Goal: Task Accomplishment & Management: Use online tool/utility

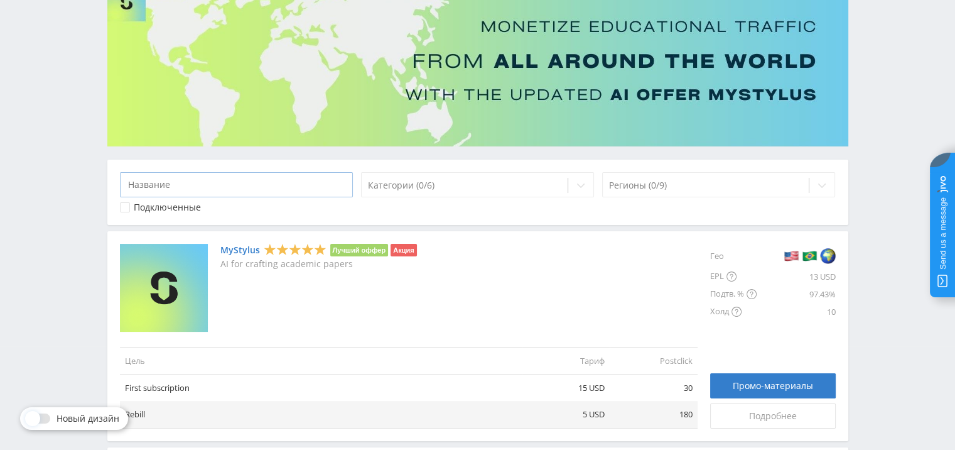
scroll to position [126, 0]
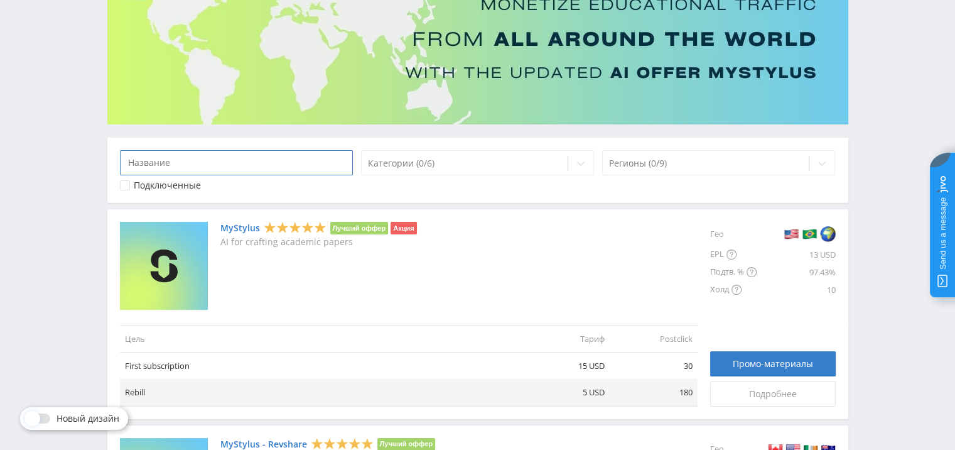
click at [274, 164] on input at bounding box center [237, 162] width 234 height 25
paste input "Kampus"
type input "Kampus"
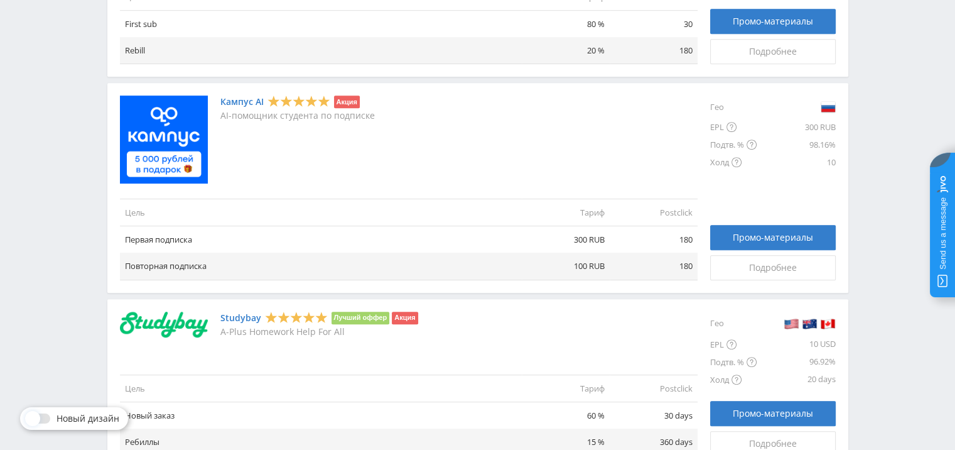
scroll to position [691, 0]
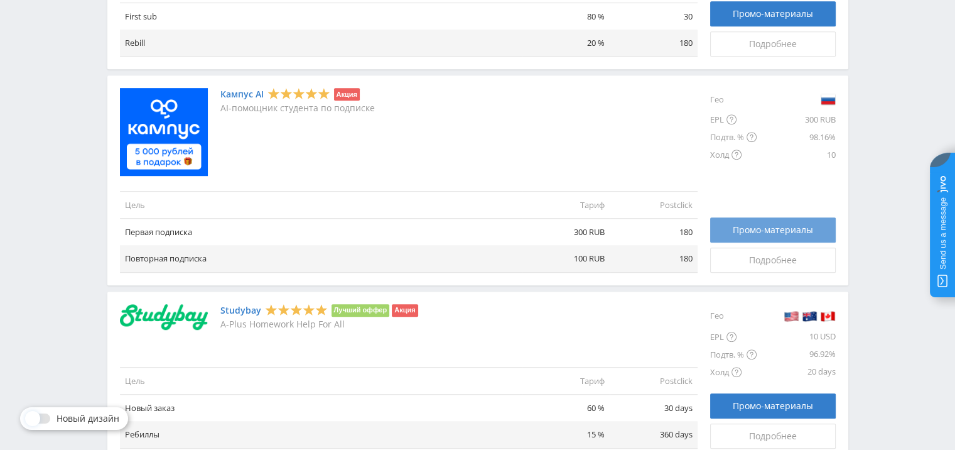
click at [769, 221] on link "Промо-материалы" at bounding box center [773, 229] width 126 height 25
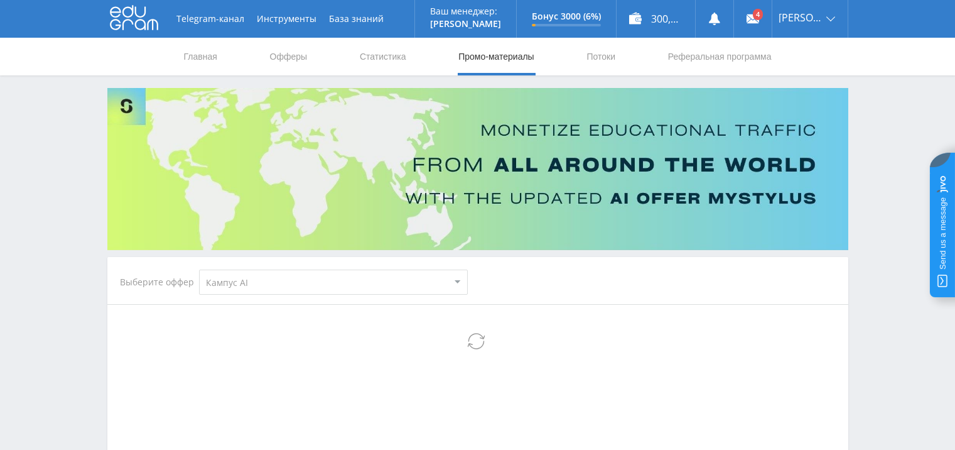
select select "340"
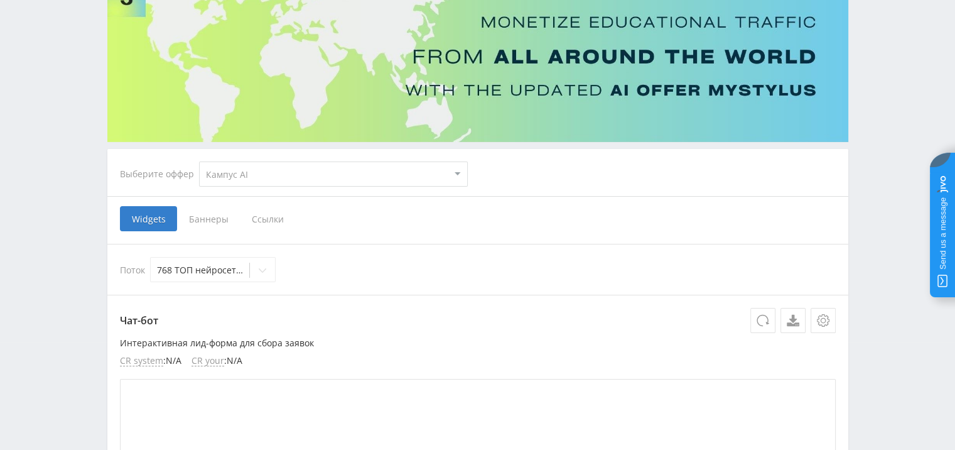
scroll to position [126, 0]
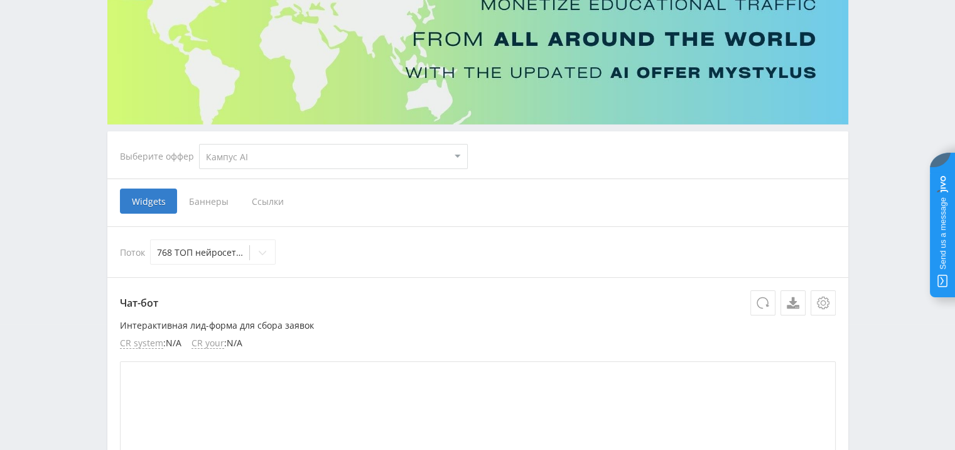
click at [264, 198] on span "Ссылки" at bounding box center [268, 200] width 56 height 25
click at [0, 0] on input "Ссылки" at bounding box center [0, 0] width 0 height 0
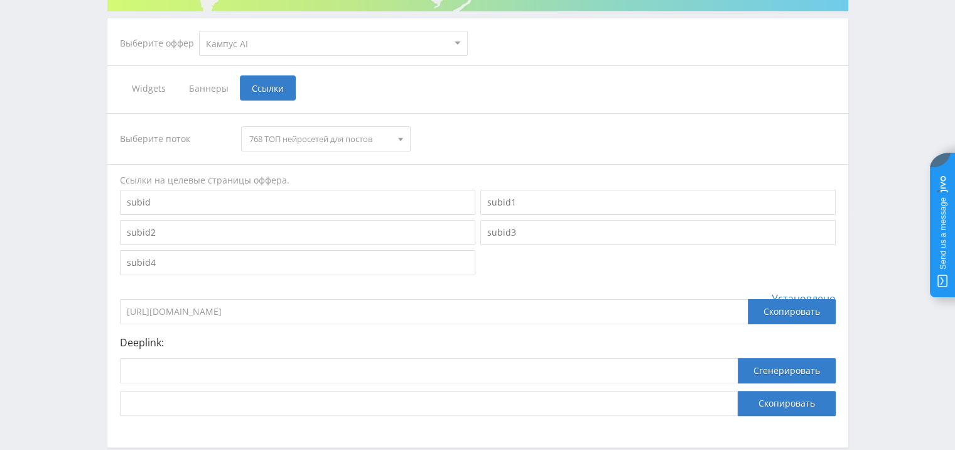
scroll to position [251, 0]
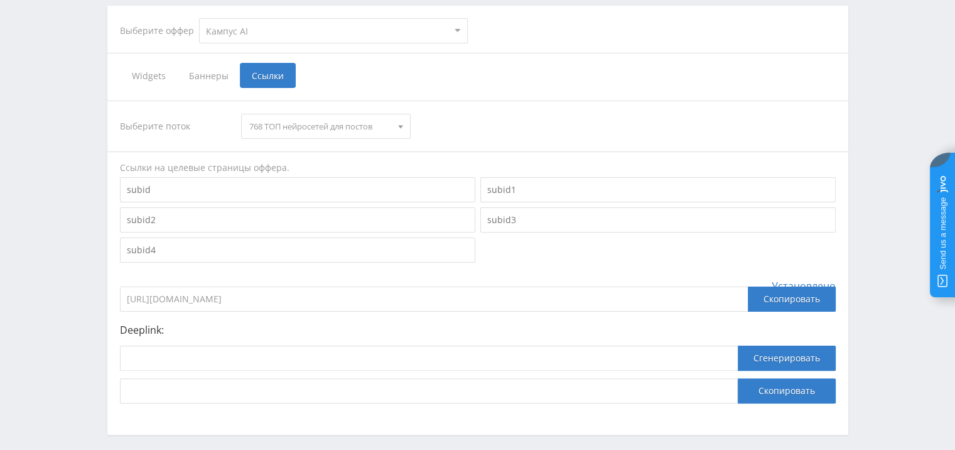
click at [183, 215] on input at bounding box center [298, 219] width 356 height 25
paste input "timeweb_neiro_resheniye_zadach"
drag, startPoint x: 160, startPoint y: 220, endPoint x: 107, endPoint y: 218, distance: 52.8
click at [107, 218] on div "Выберите поток 768 ТОП нейросетей для постов 768 ТОП нейросетей для постов Тест…" at bounding box center [477, 252] width 741 height 328
type input "timeweb_neiro_resheniye_zadach"
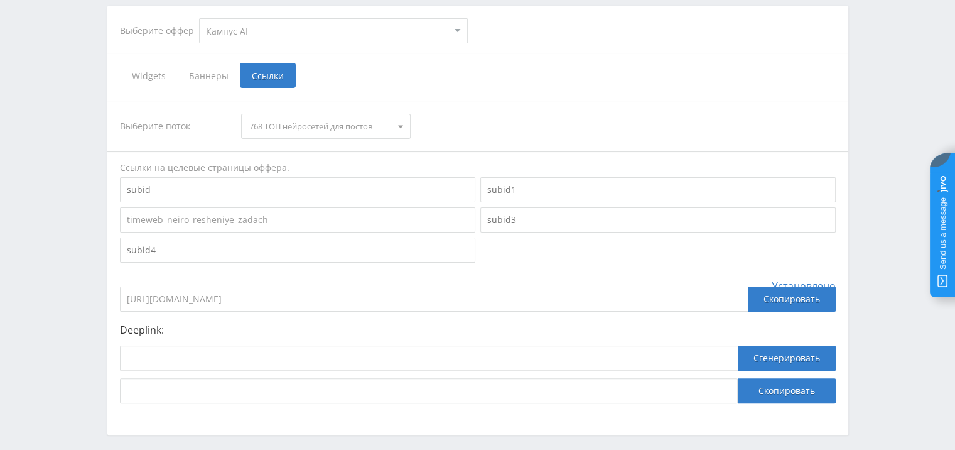
click at [171, 193] on input at bounding box center [298, 189] width 356 height 25
paste input "timeweb"
type input "timeweb"
click at [180, 241] on input at bounding box center [298, 249] width 356 height 25
click at [521, 191] on input at bounding box center [659, 189] width 356 height 25
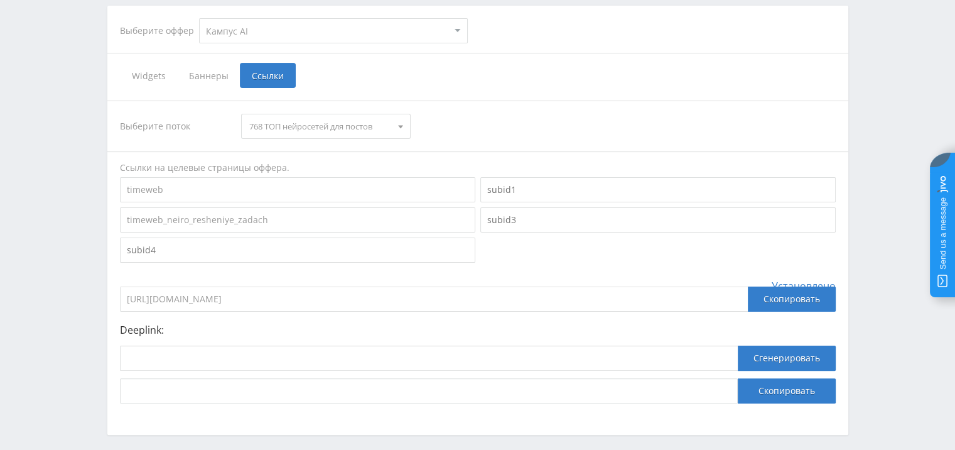
paste input "timeweb"
type input "timeweb"
drag, startPoint x: 220, startPoint y: 191, endPoint x: 103, endPoint y: 193, distance: 116.8
click at [105, 191] on div "Выберите оффер MyStylus MyStylus - Revshare Кампус AI Studybay Автор24 Studybay…" at bounding box center [478, 136] width 754 height 598
click at [297, 222] on input "timeweb_neiro_resheniye_zadach" at bounding box center [298, 219] width 356 height 25
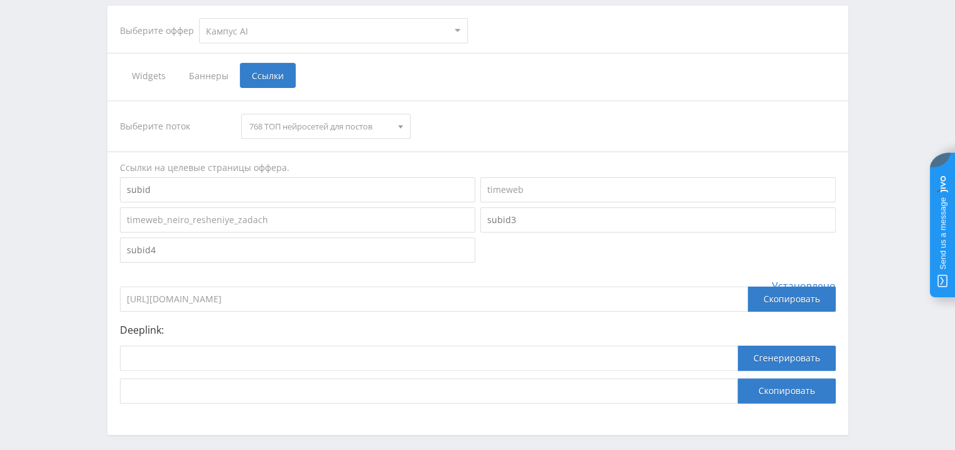
click at [550, 218] on input at bounding box center [659, 219] width 356 height 25
paste input "kampus"
type input "kampus"
click at [535, 266] on div "Выберите поток 768 ТОП нейросетей для постов 768 ТОП нейросетей для постов Тест…" at bounding box center [478, 252] width 716 height 303
click at [778, 295] on div "Скопировать" at bounding box center [792, 298] width 88 height 25
